Goal: Task Accomplishment & Management: Manage account settings

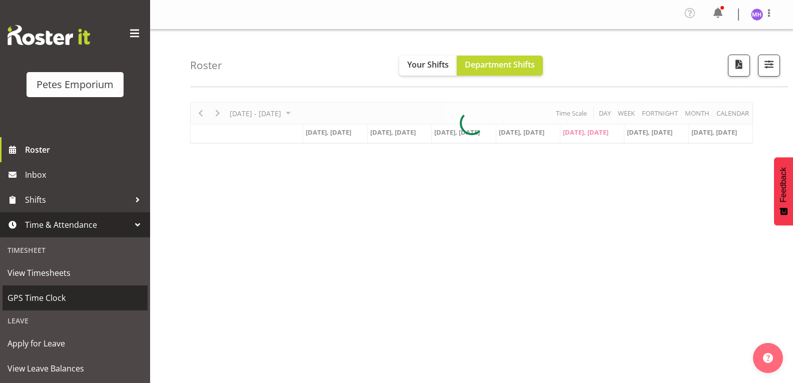
click at [59, 295] on span "GPS Time Clock" at bounding box center [75, 297] width 135 height 15
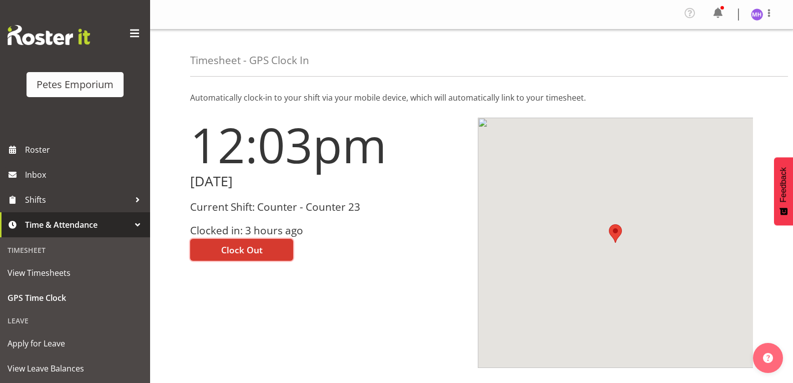
click at [243, 250] on span "Clock Out" at bounding box center [242, 249] width 42 height 13
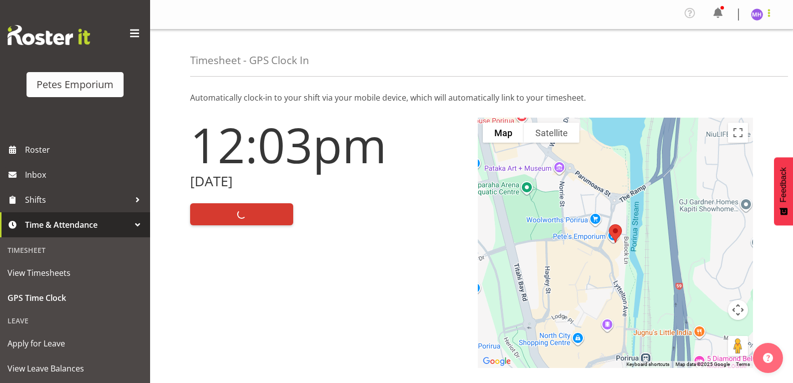
click at [766, 11] on span at bounding box center [769, 13] width 12 height 12
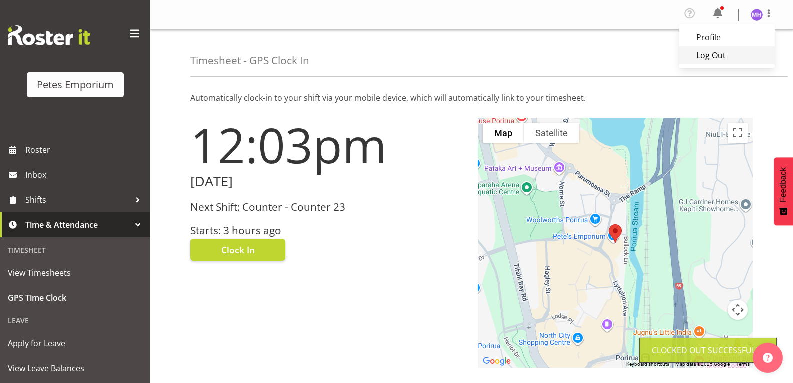
click at [731, 63] on link "Log Out" at bounding box center [727, 55] width 96 height 18
